Goal: Task Accomplishment & Management: Manage account settings

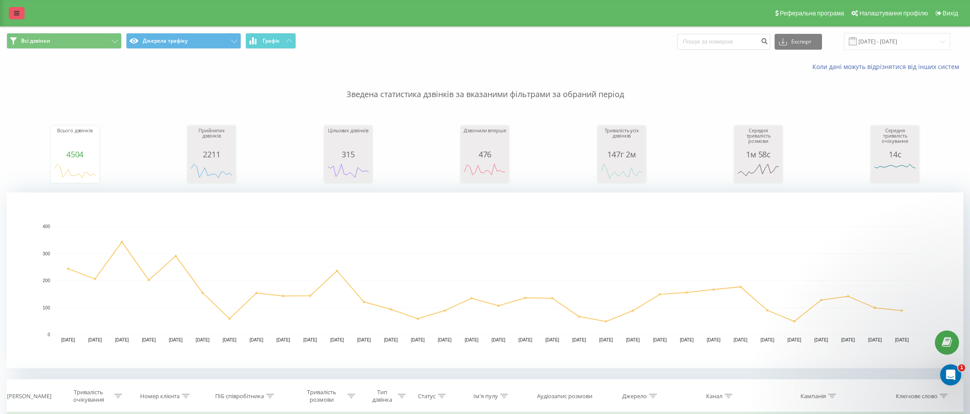
click at [19, 16] on icon at bounding box center [16, 13] width 5 height 6
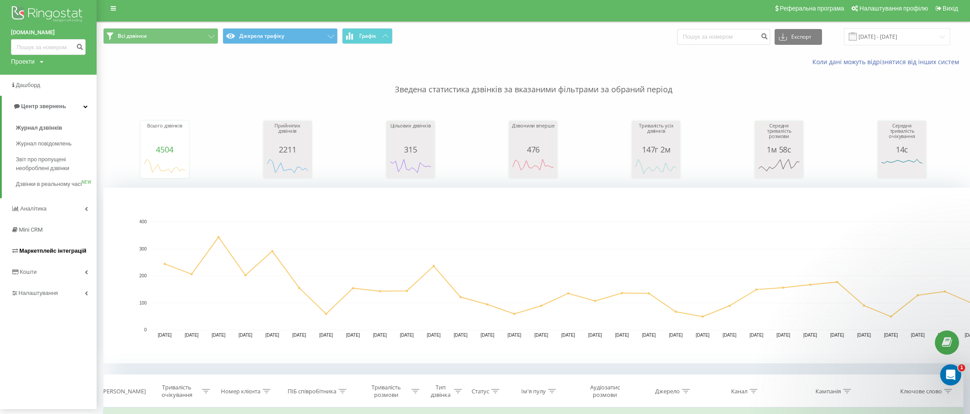
scroll to position [5, 0]
click at [58, 297] on span "Налаштування" at bounding box center [35, 292] width 49 height 9
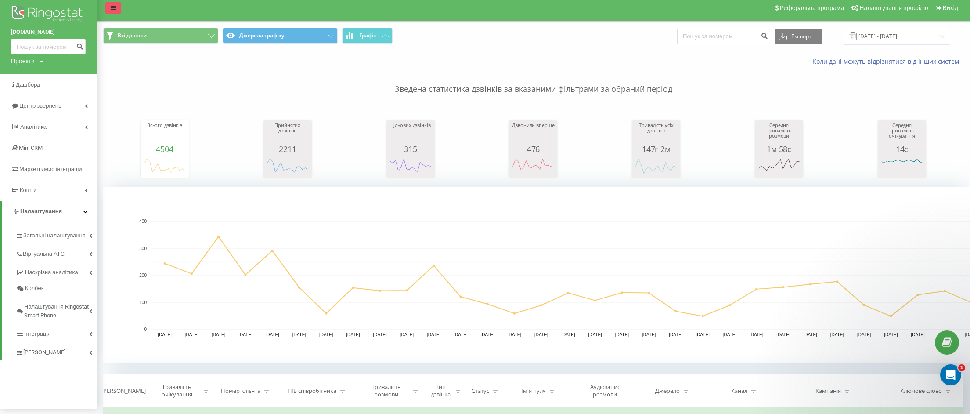
click at [112, 6] on icon at bounding box center [113, 8] width 5 height 6
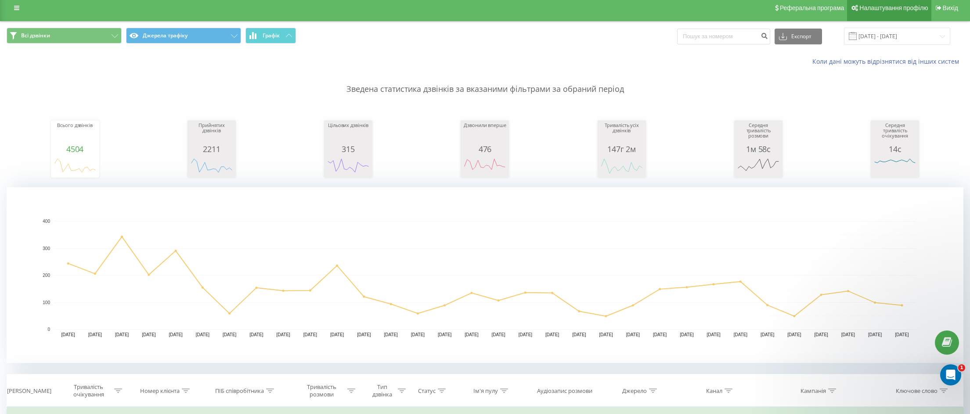
click at [902, 4] on link "Налаштування профілю" at bounding box center [889, 8] width 84 height 26
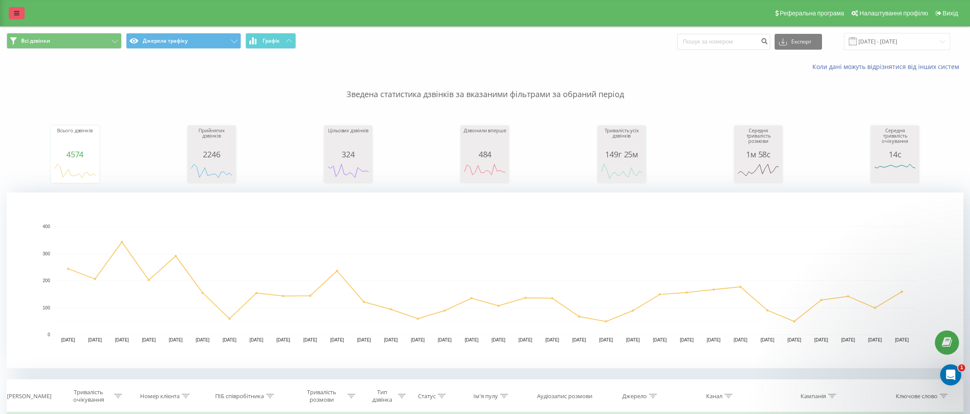
click at [14, 12] on icon at bounding box center [16, 13] width 5 height 6
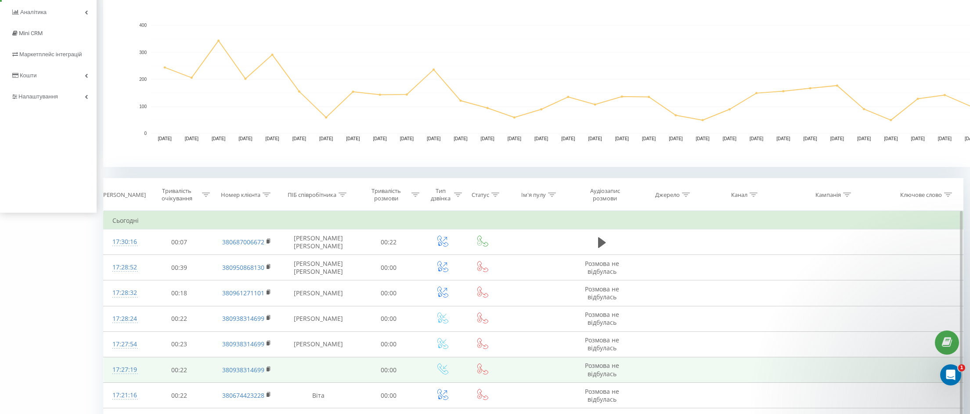
scroll to position [217, 0]
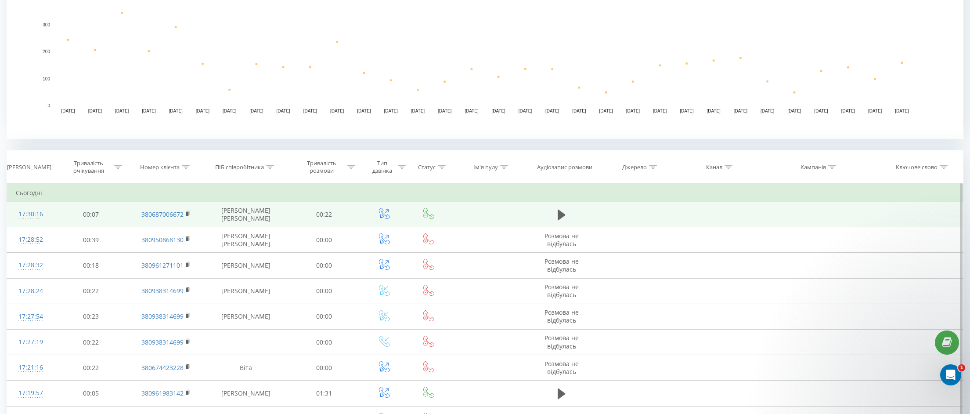
scroll to position [231, 0]
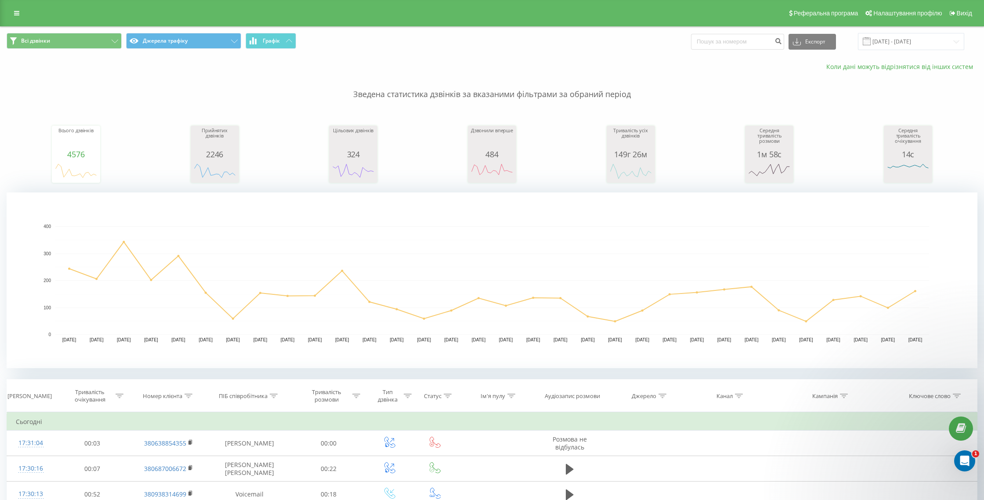
click at [888, 65] on link "Коли дані можуть відрізнятися вiд інших систем" at bounding box center [901, 66] width 151 height 8
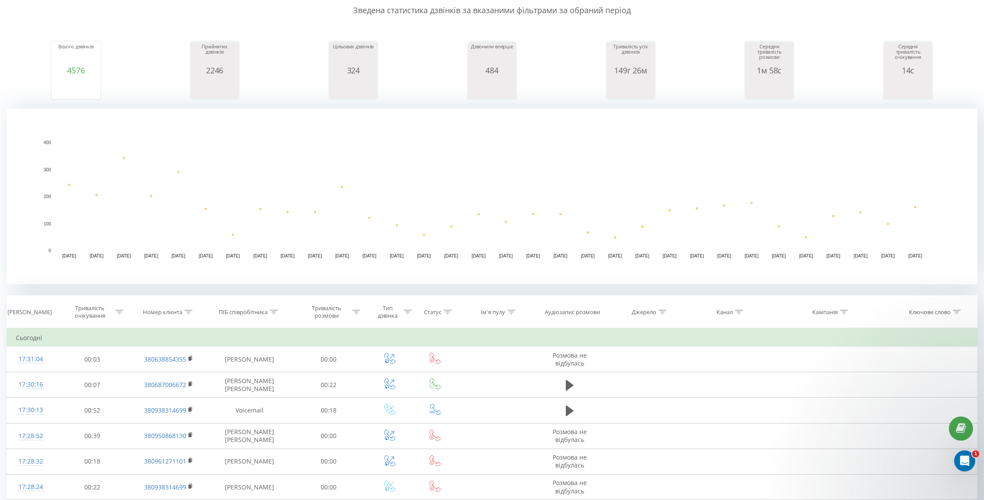
scroll to position [103, 0]
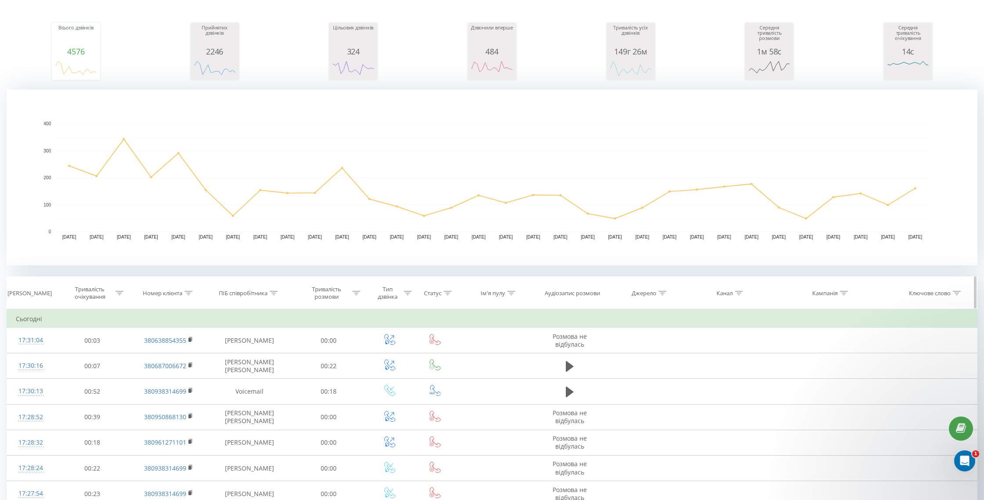
click at [191, 294] on icon at bounding box center [188, 293] width 8 height 4
drag, startPoint x: 211, startPoint y: 294, endPoint x: 235, endPoint y: 292, distance: 24.7
click at [211, 294] on div "ПІБ співробітника" at bounding box center [249, 292] width 84 height 7
click at [253, 292] on div "ПІБ співробітника" at bounding box center [243, 292] width 49 height 7
click at [88, 295] on div "Тривалість очікування" at bounding box center [89, 292] width 47 height 15
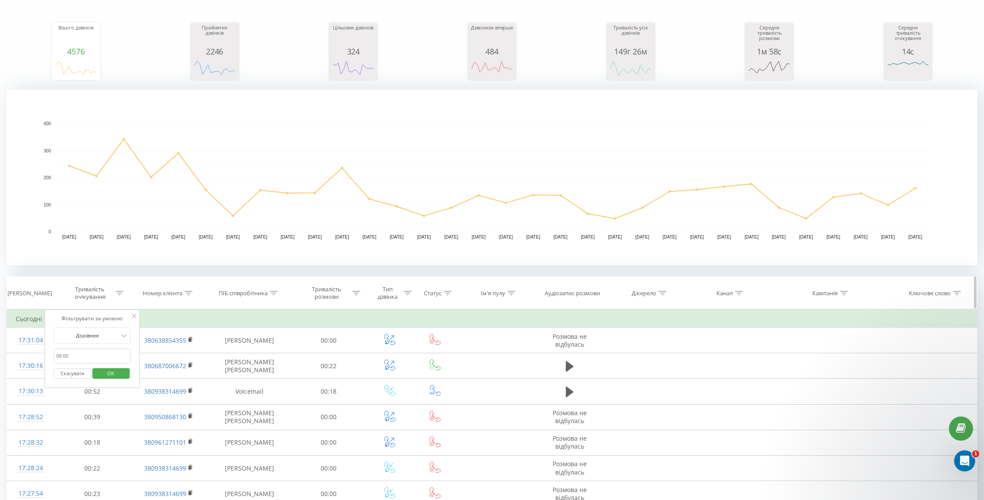
click at [30, 293] on div "Дата дзвінка" at bounding box center [29, 292] width 44 height 7
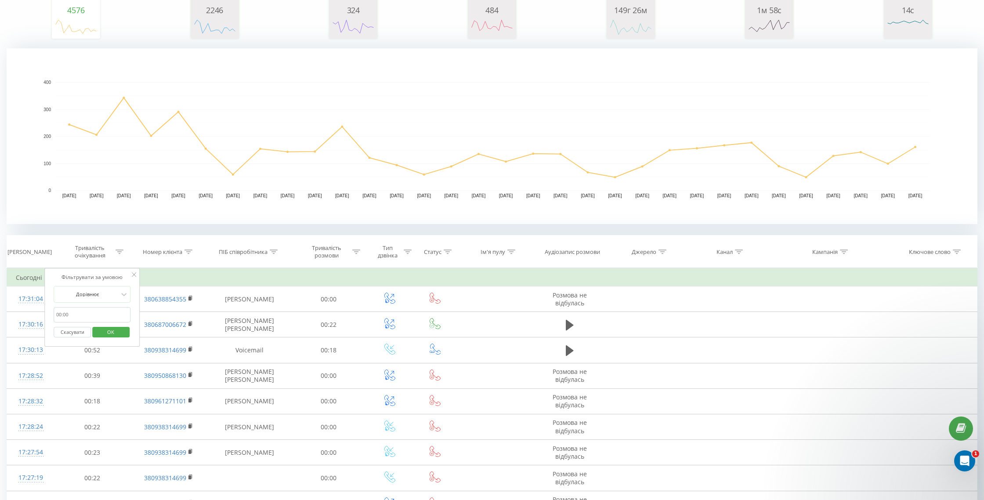
scroll to position [0, 0]
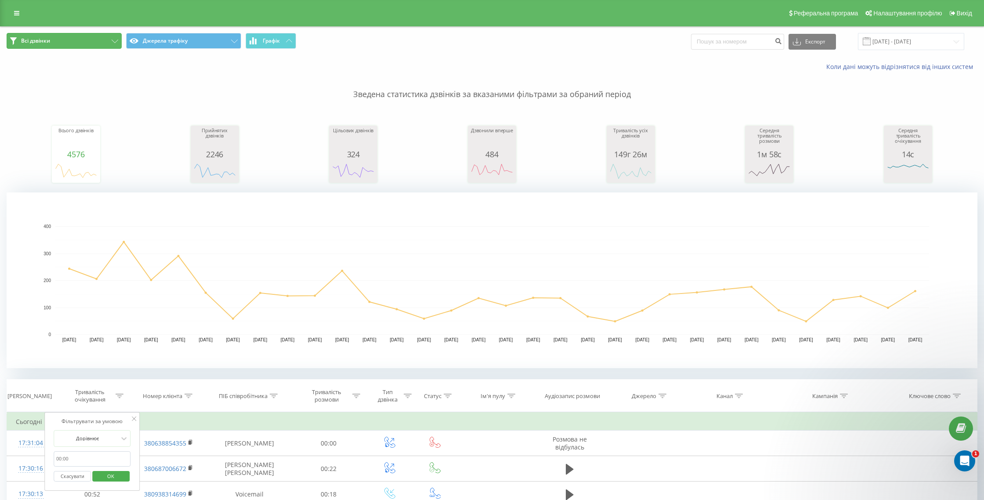
click at [30, 40] on span "Всі дзвінки" at bounding box center [35, 40] width 29 height 7
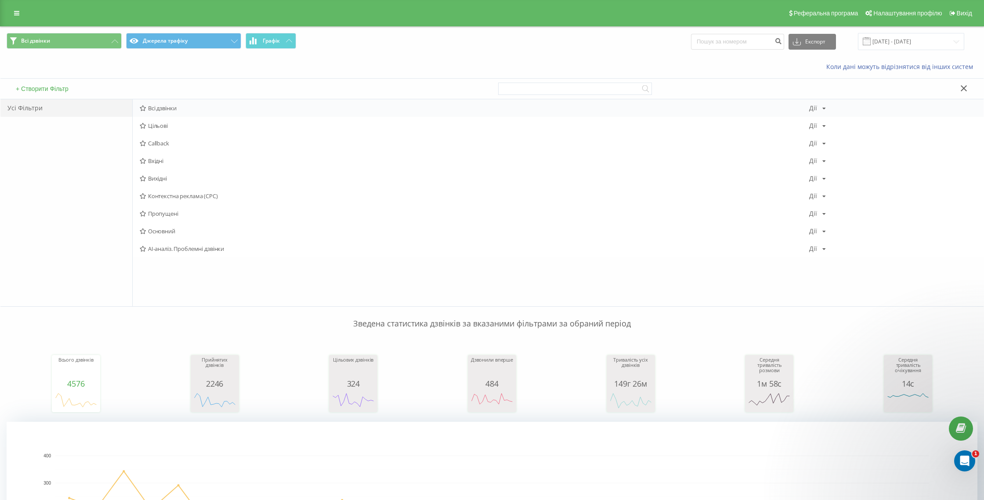
click at [168, 110] on span "Всі дзвінки" at bounding box center [474, 108] width 669 height 6
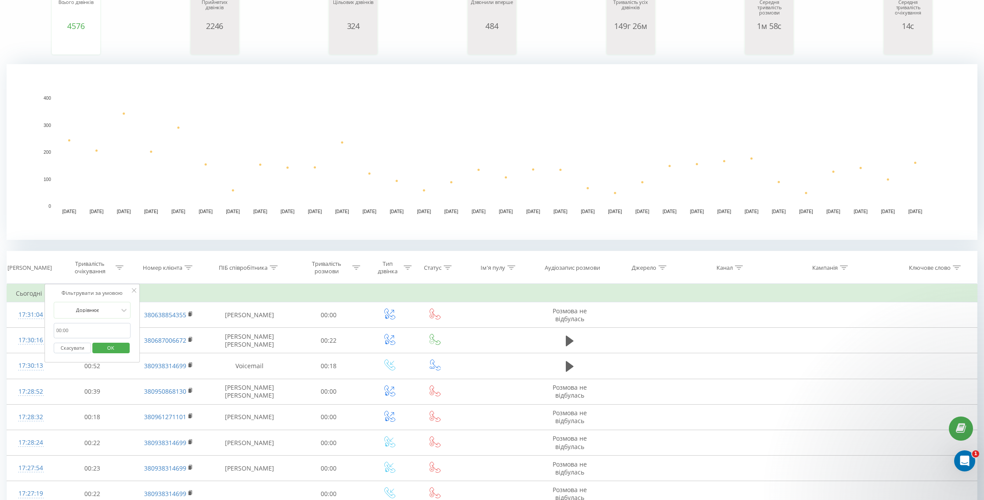
scroll to position [151, 0]
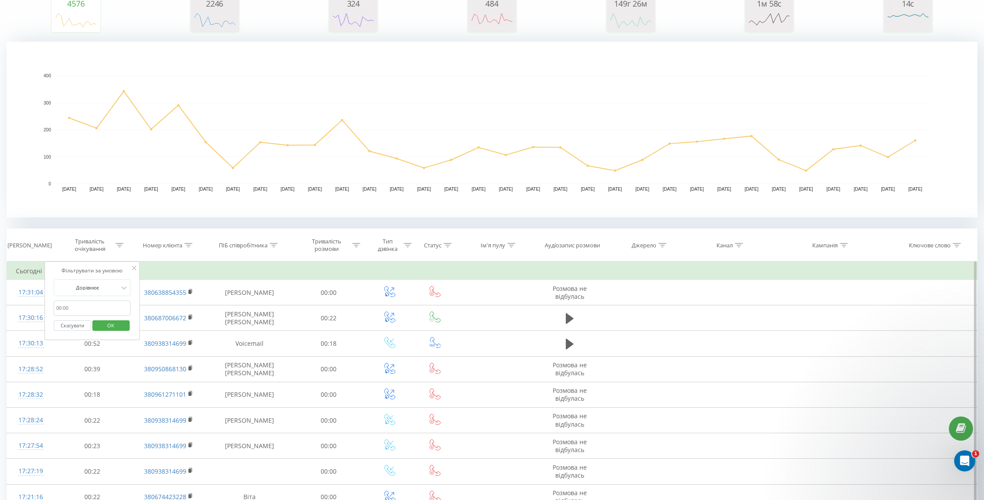
click at [122, 324] on span "OK" at bounding box center [110, 325] width 25 height 14
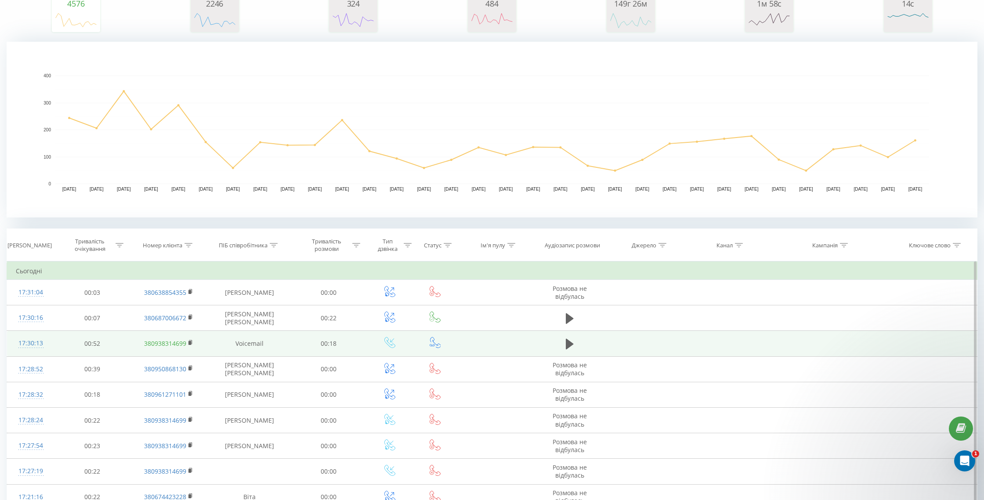
click at [164, 342] on link "380938314699" at bounding box center [165, 343] width 42 height 8
click at [147, 346] on link "380938314699" at bounding box center [165, 343] width 42 height 8
click at [189, 341] on rect at bounding box center [189, 343] width 3 height 4
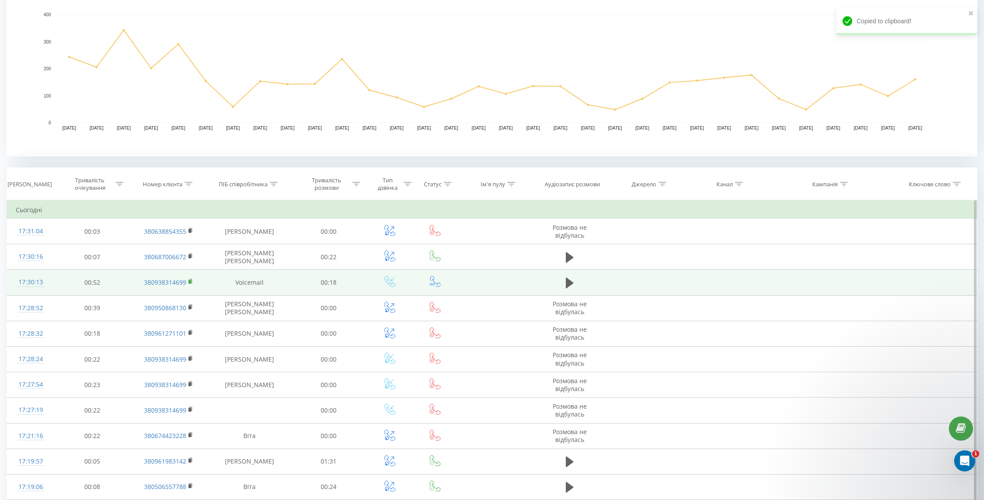
scroll to position [0, 0]
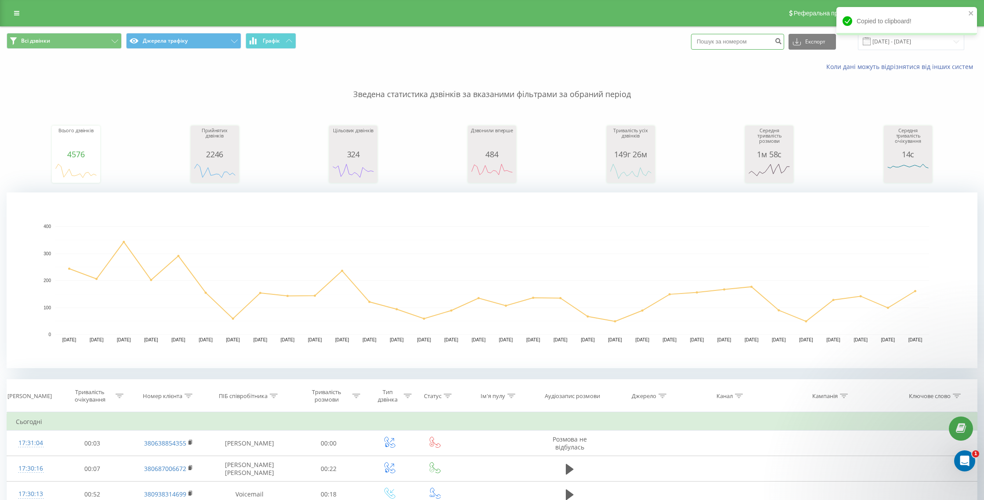
click at [736, 45] on input at bounding box center [737, 42] width 93 height 16
paste input "380938314699"
type input "380938314699"
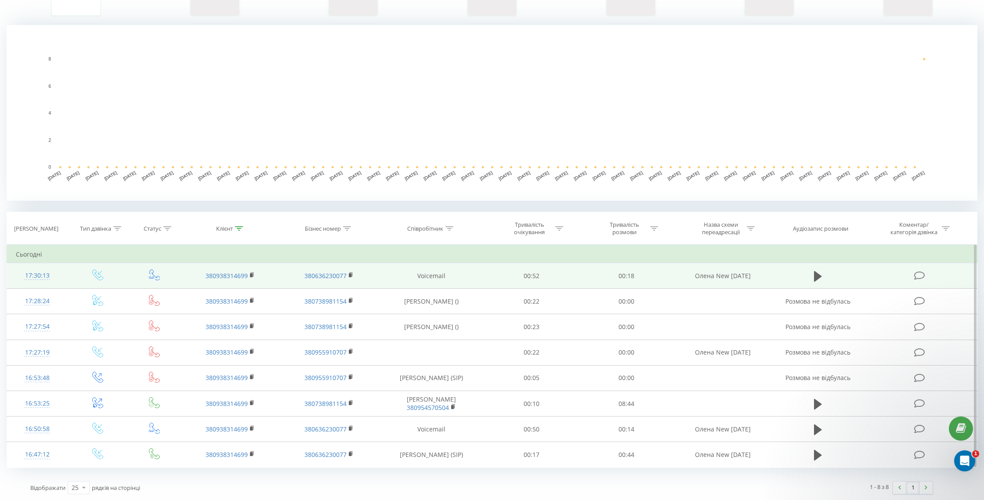
scroll to position [168, 0]
click at [922, 275] on icon at bounding box center [919, 275] width 11 height 9
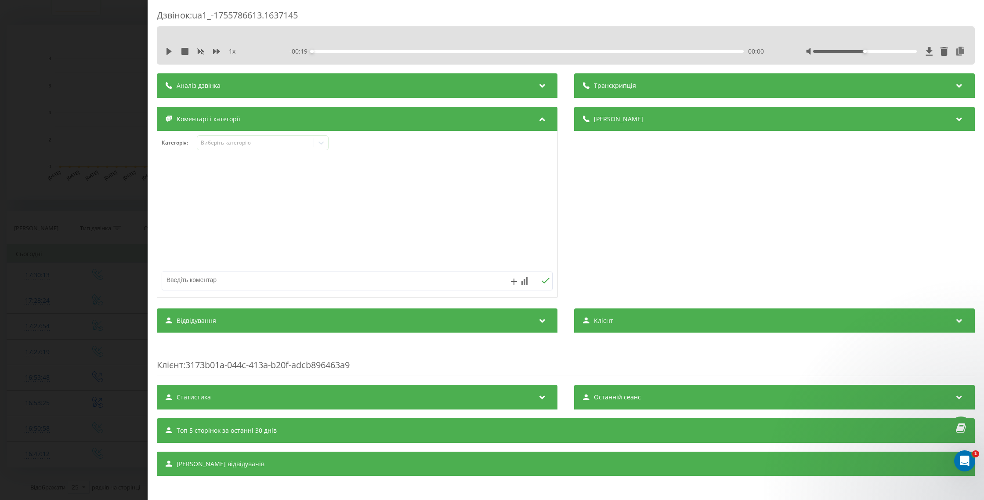
click at [952, 121] on div "Деталі дзвінка" at bounding box center [774, 119] width 401 height 25
click at [949, 120] on div "Деталі дзвінка" at bounding box center [774, 119] width 401 height 25
click at [950, 84] on div "Транскрипція" at bounding box center [774, 85] width 401 height 25
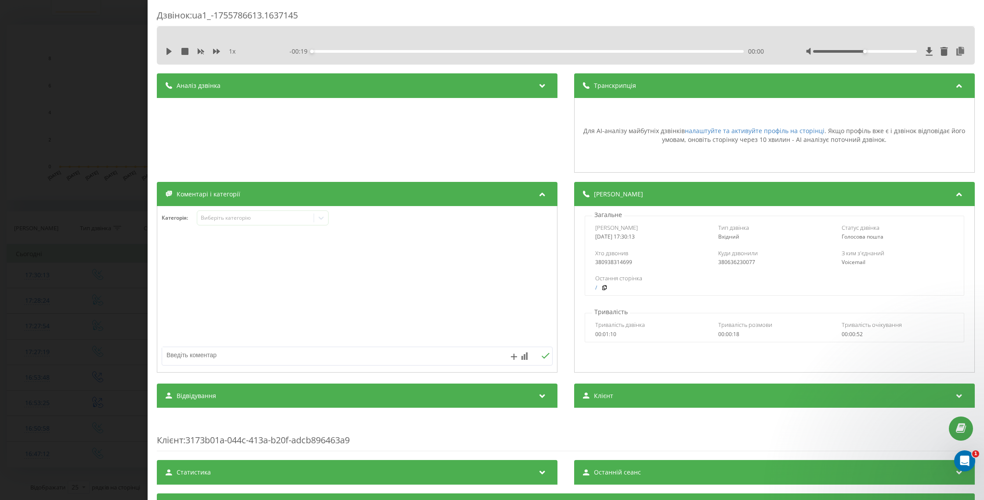
scroll to position [2, 0]
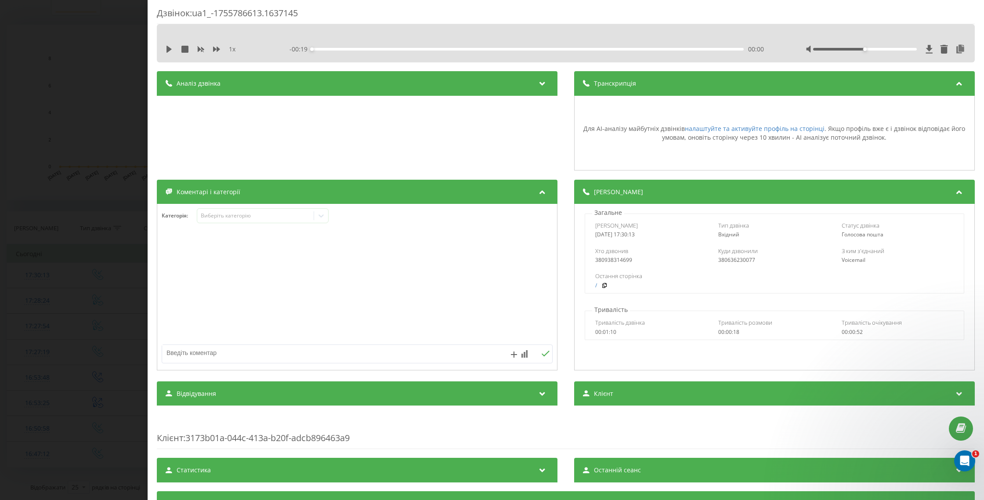
click at [542, 83] on icon at bounding box center [542, 82] width 11 height 9
click at [542, 84] on icon at bounding box center [542, 82] width 11 height 9
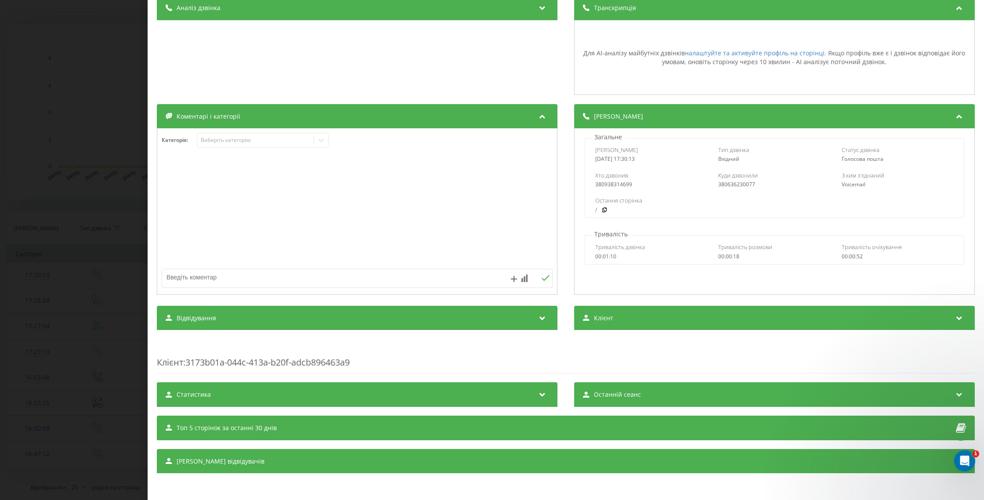
scroll to position [0, 0]
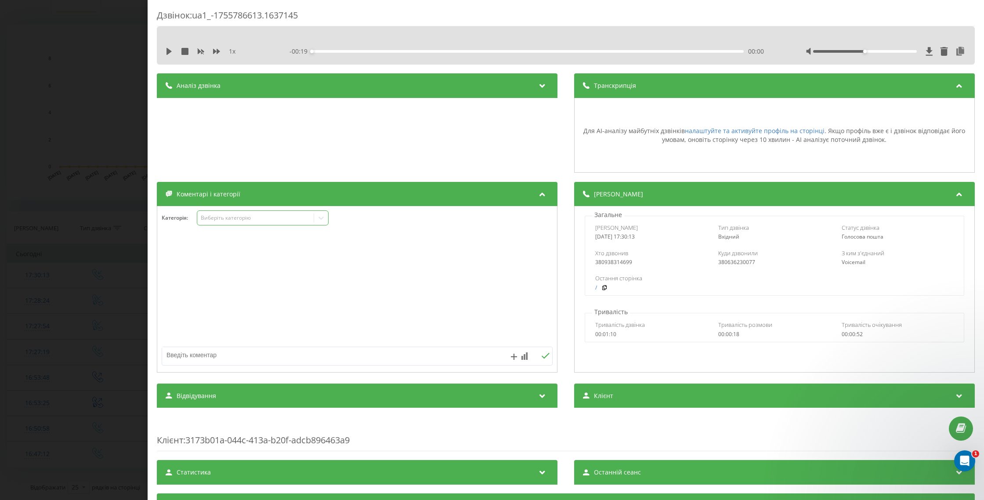
click at [239, 221] on div "Виберіть категорію" at bounding box center [256, 217] width 110 height 7
click at [388, 275] on div at bounding box center [357, 289] width 400 height 105
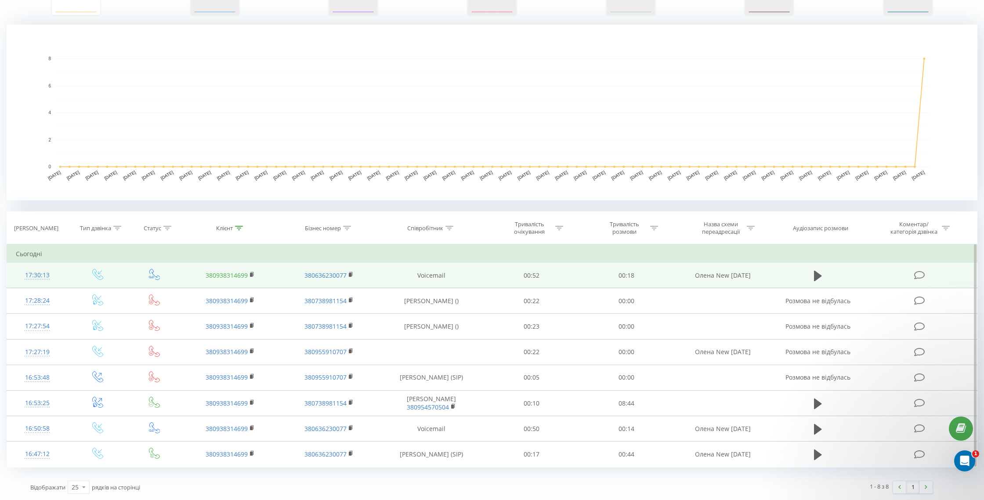
click at [216, 276] on link "380938314699" at bounding box center [227, 275] width 42 height 8
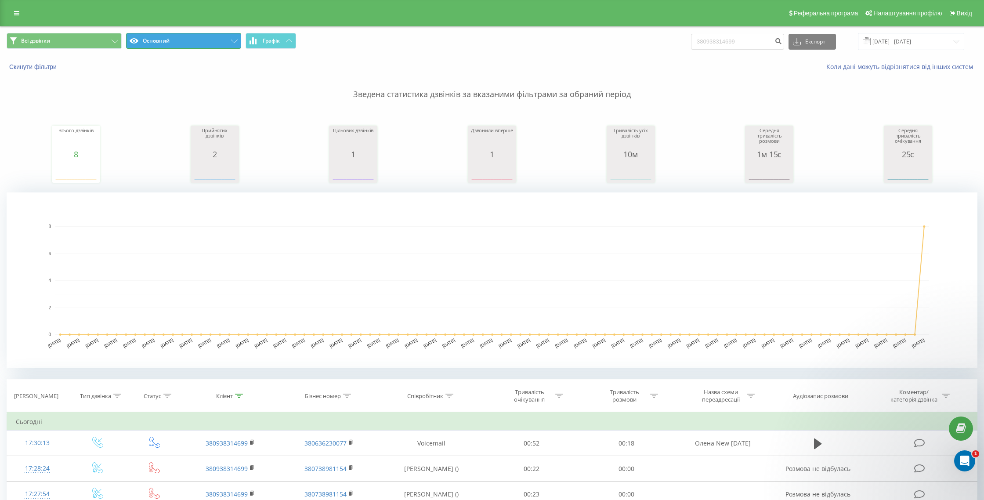
click at [169, 43] on button "Основний" at bounding box center [183, 41] width 115 height 16
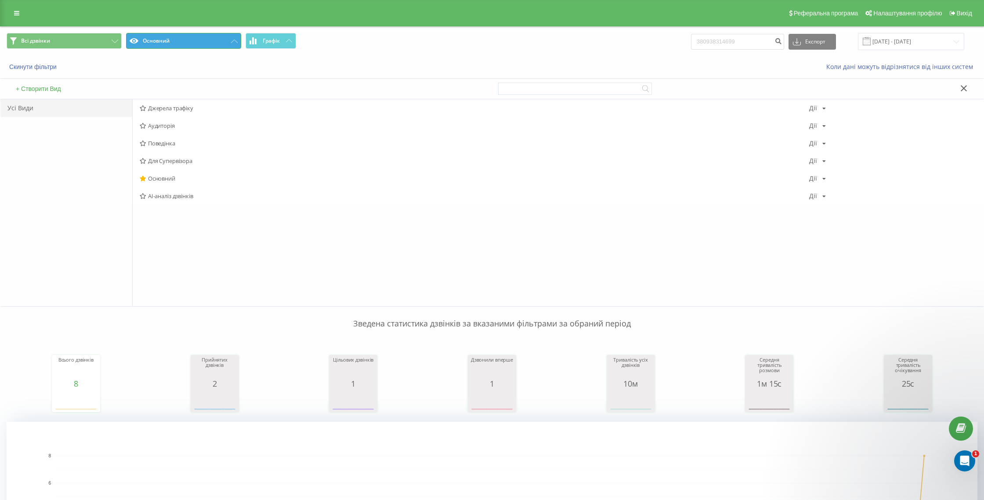
click at [169, 43] on button "Основний" at bounding box center [183, 41] width 115 height 16
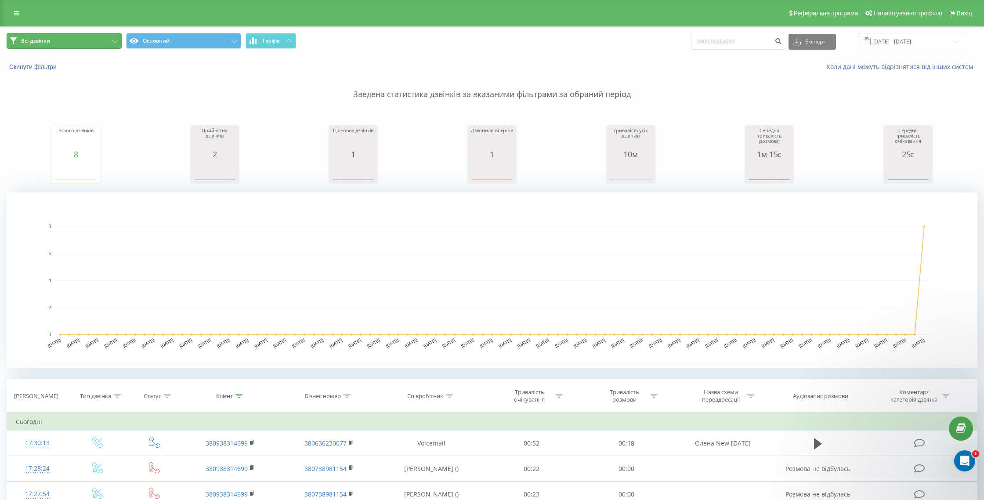
click at [34, 38] on span "Всі дзвінки" at bounding box center [35, 40] width 29 height 7
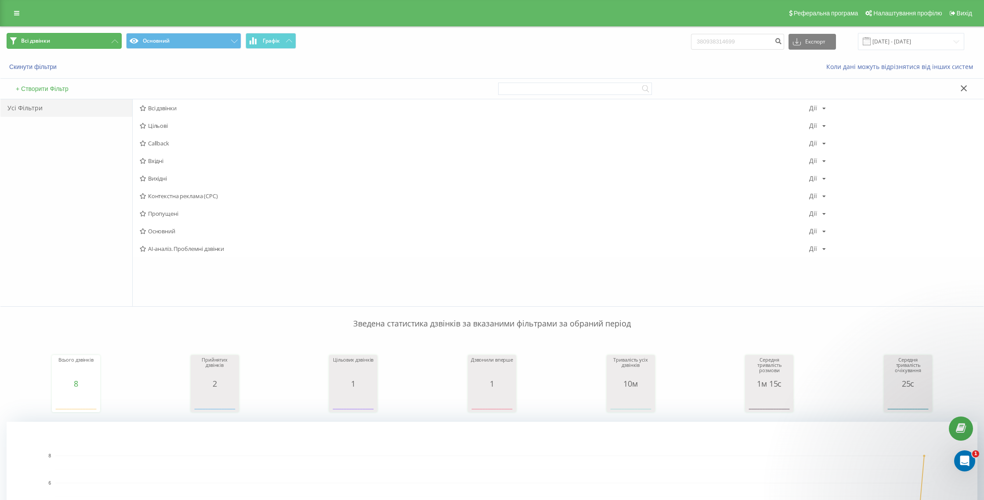
click at [34, 38] on span "Всі дзвінки" at bounding box center [35, 40] width 29 height 7
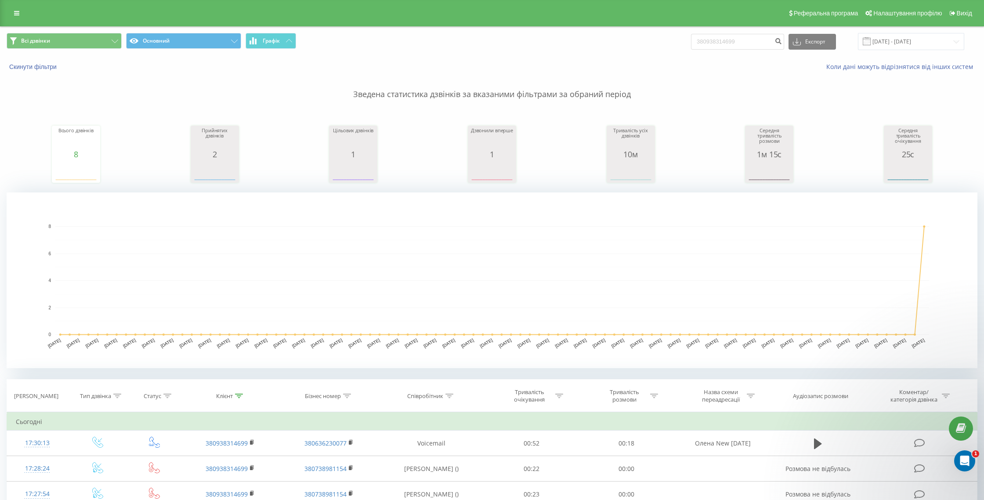
click at [18, 6] on div "Реферальна програма Налаштування профілю Вихід" at bounding box center [492, 13] width 984 height 26
click at [18, 12] on icon at bounding box center [16, 13] width 5 height 6
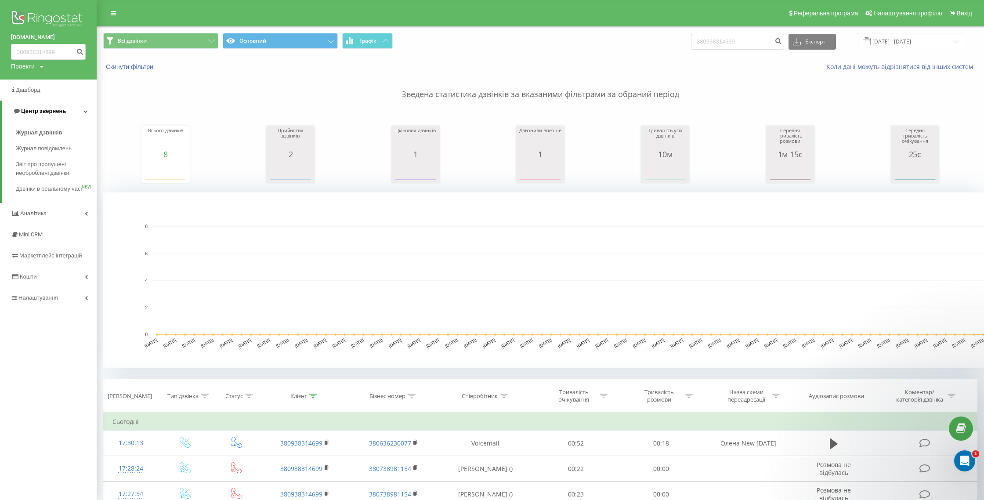
click at [85, 112] on icon at bounding box center [85, 111] width 4 height 4
click at [85, 112] on icon at bounding box center [86, 111] width 3 height 4
click at [84, 224] on link "Аналiтика" at bounding box center [48, 213] width 97 height 21
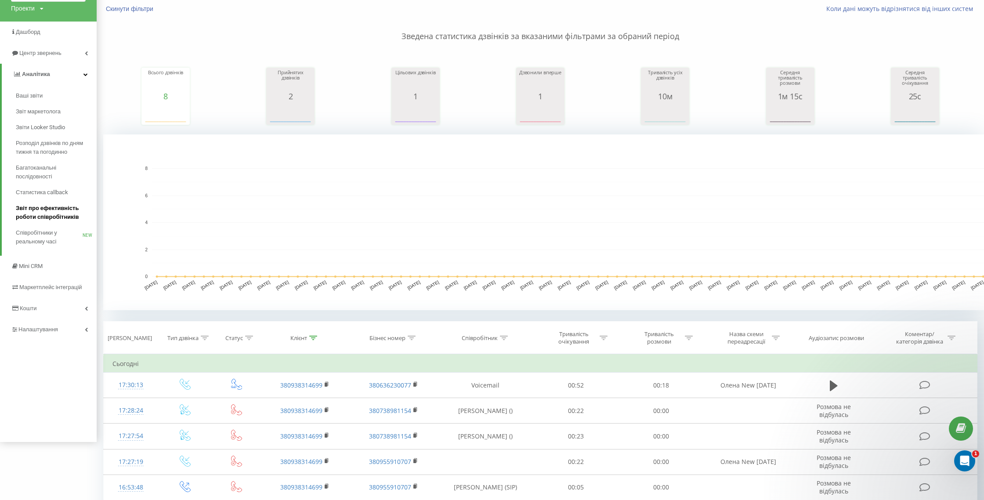
scroll to position [72, 0]
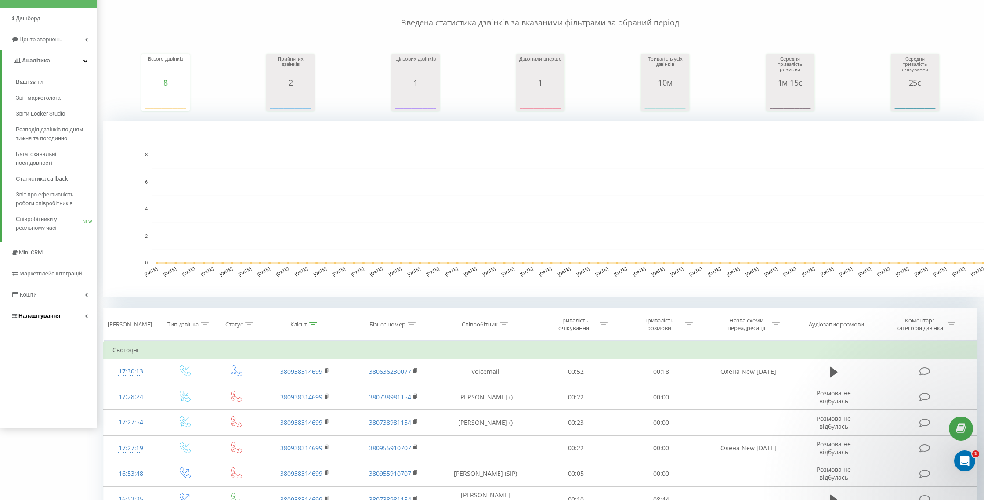
click at [68, 315] on link "Налаштування" at bounding box center [48, 315] width 97 height 21
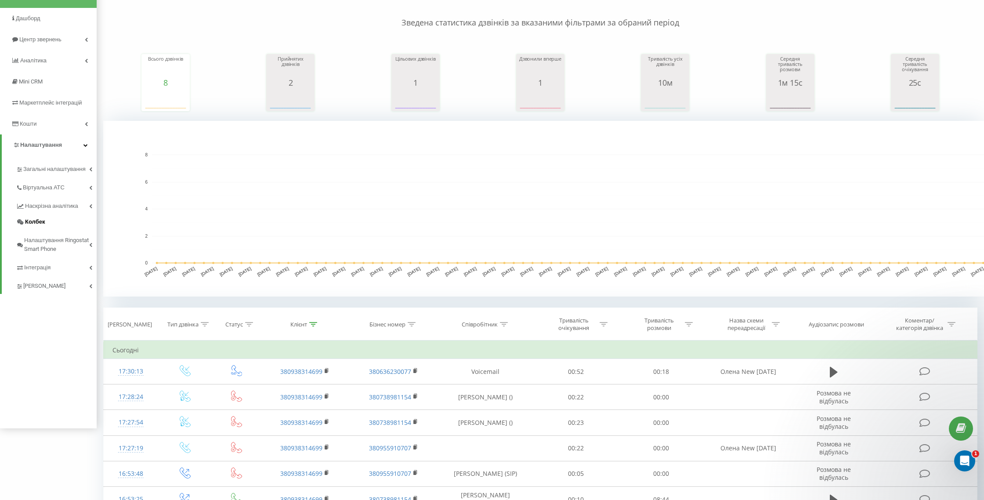
scroll to position [72, 0]
click at [93, 171] on link "Загальні налаштування" at bounding box center [56, 171] width 81 height 27
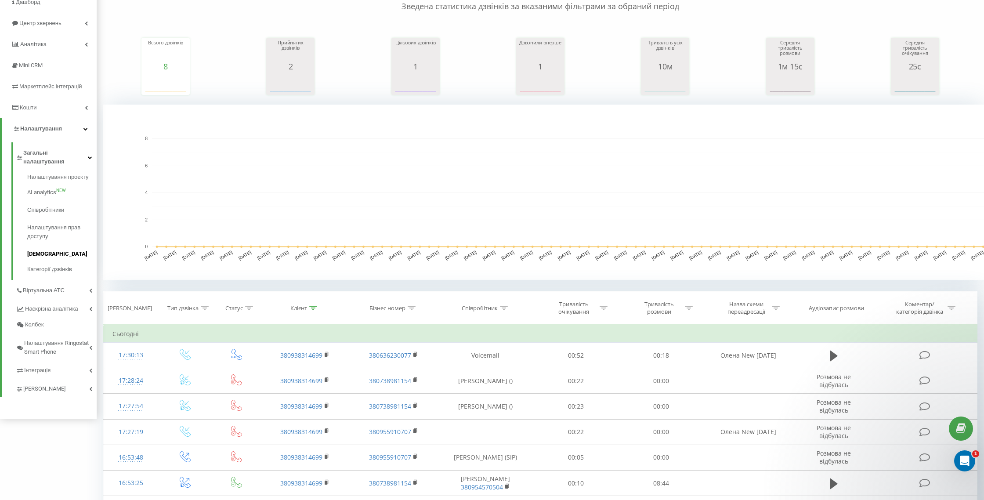
scroll to position [95, 0]
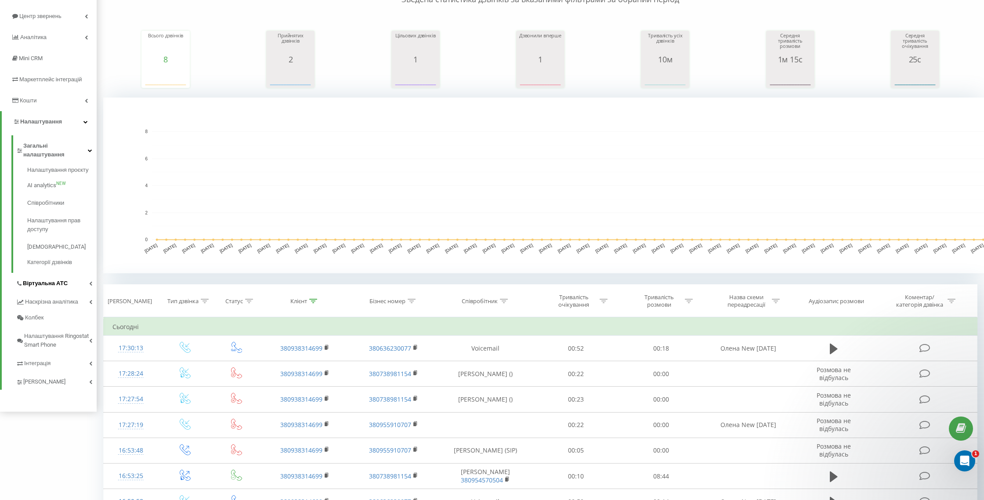
click at [87, 273] on link "Віртуальна АТС" at bounding box center [56, 282] width 81 height 18
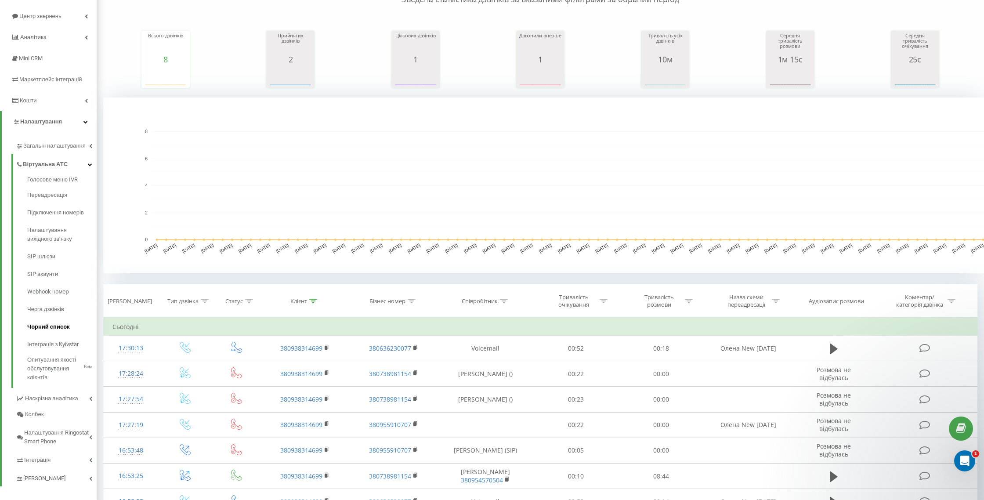
click at [55, 326] on span "Чорний список" at bounding box center [48, 326] width 43 height 9
